Goal: Find contact information: Find contact information

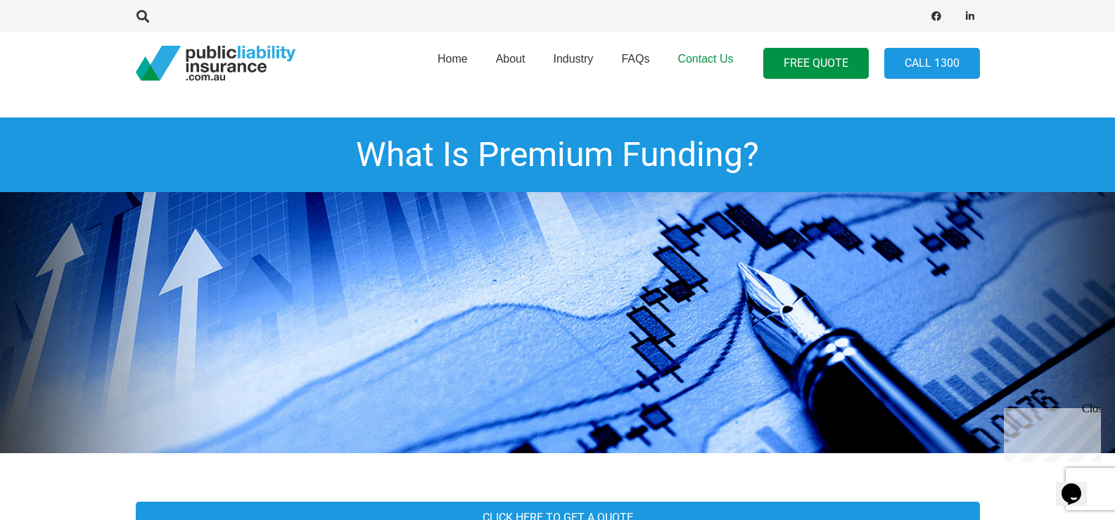
click at [698, 58] on span "Contact Us" at bounding box center [705, 59] width 56 height 12
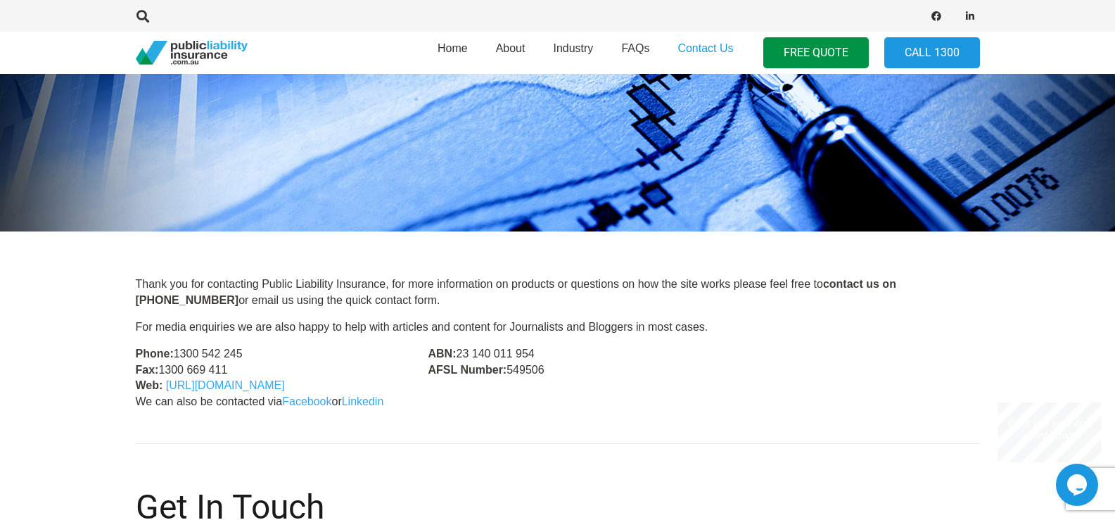
scroll to position [352, 0]
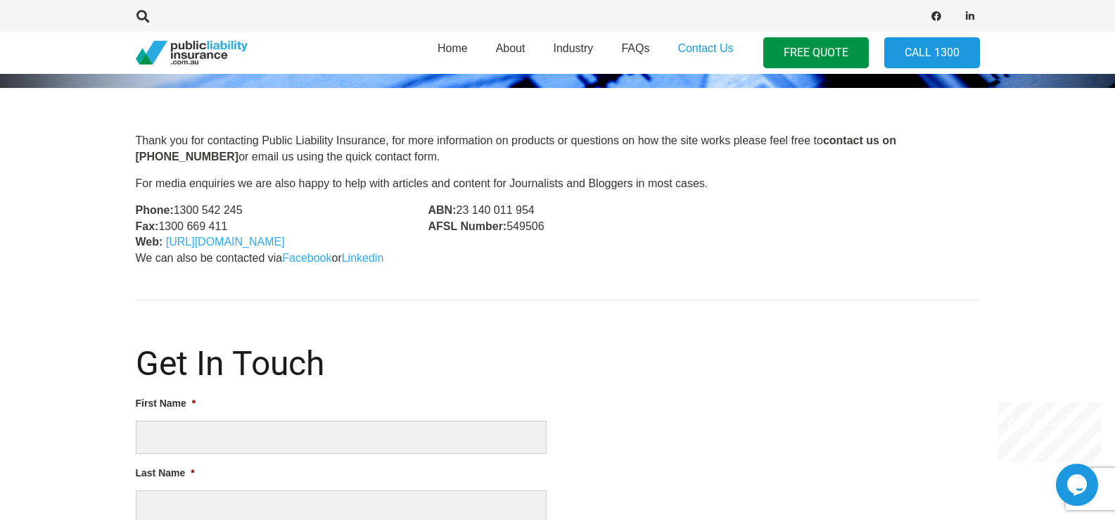
drag, startPoint x: 610, startPoint y: 179, endPoint x: 722, endPoint y: 253, distance: 134.4
click at [722, 253] on p "We can also be contacted via Facebook or Linkedin" at bounding box center [558, 257] width 844 height 15
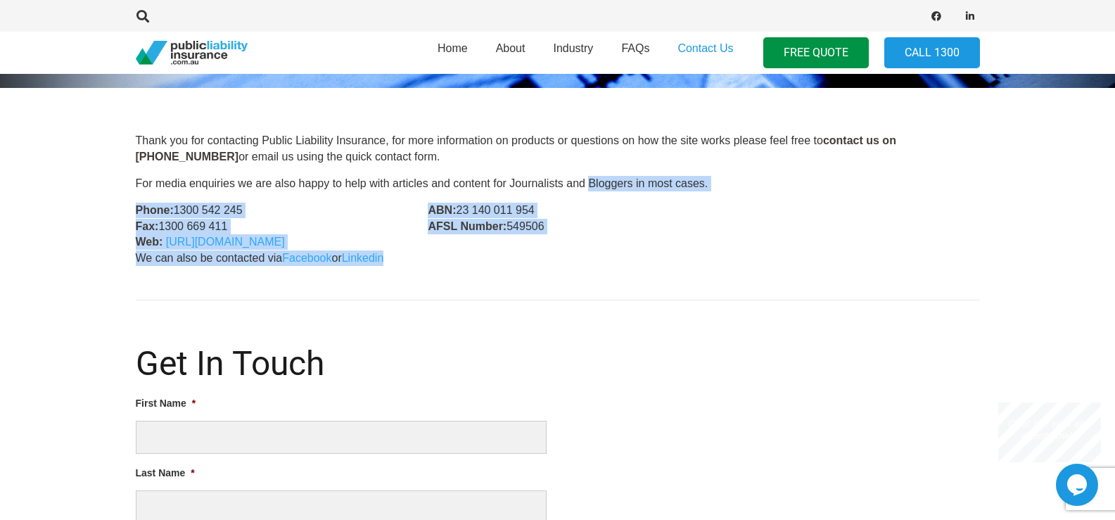
drag, startPoint x: 722, startPoint y: 253, endPoint x: 578, endPoint y: 171, distance: 166.0
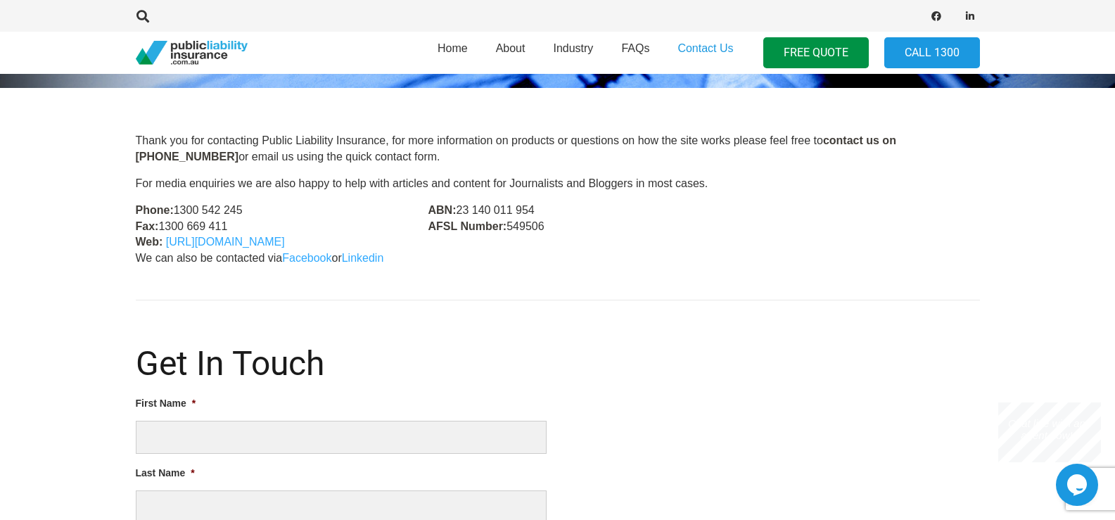
click at [577, 171] on div "Thank you for contacting Public Liability Insurance, for more information on pr…" at bounding box center [558, 162] width 844 height 58
drag, startPoint x: 594, startPoint y: 185, endPoint x: 667, endPoint y: 232, distance: 87.0
click at [676, 236] on div "ABN: 23 140 011 954 AFSL Number: 549506" at bounding box center [557, 226] width 293 height 47
click at [700, 249] on div "ABN: 23 140 011 954 AFSL Number: 549506" at bounding box center [557, 226] width 293 height 47
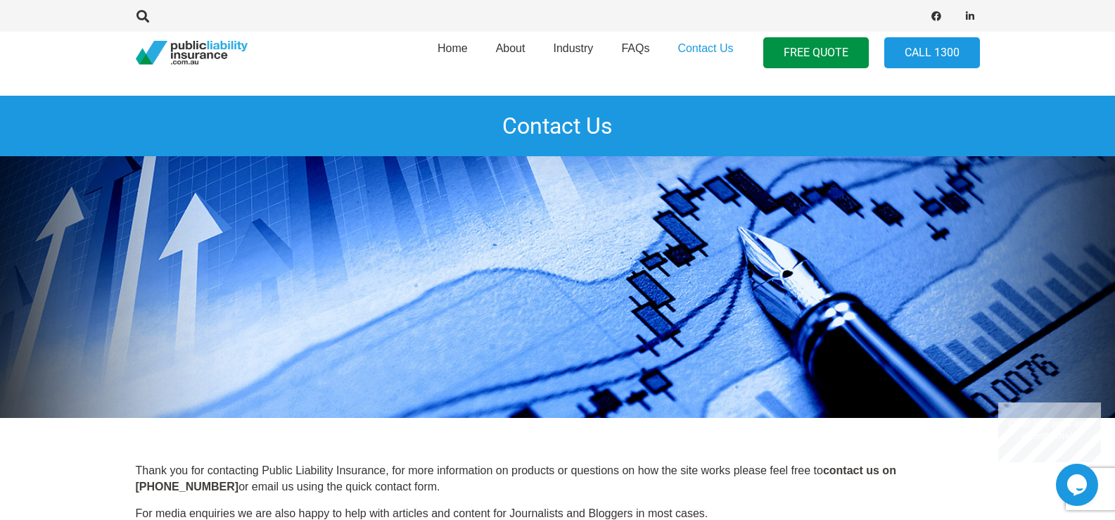
scroll to position [0, 0]
